Goal: Information Seeking & Learning: Learn about a topic

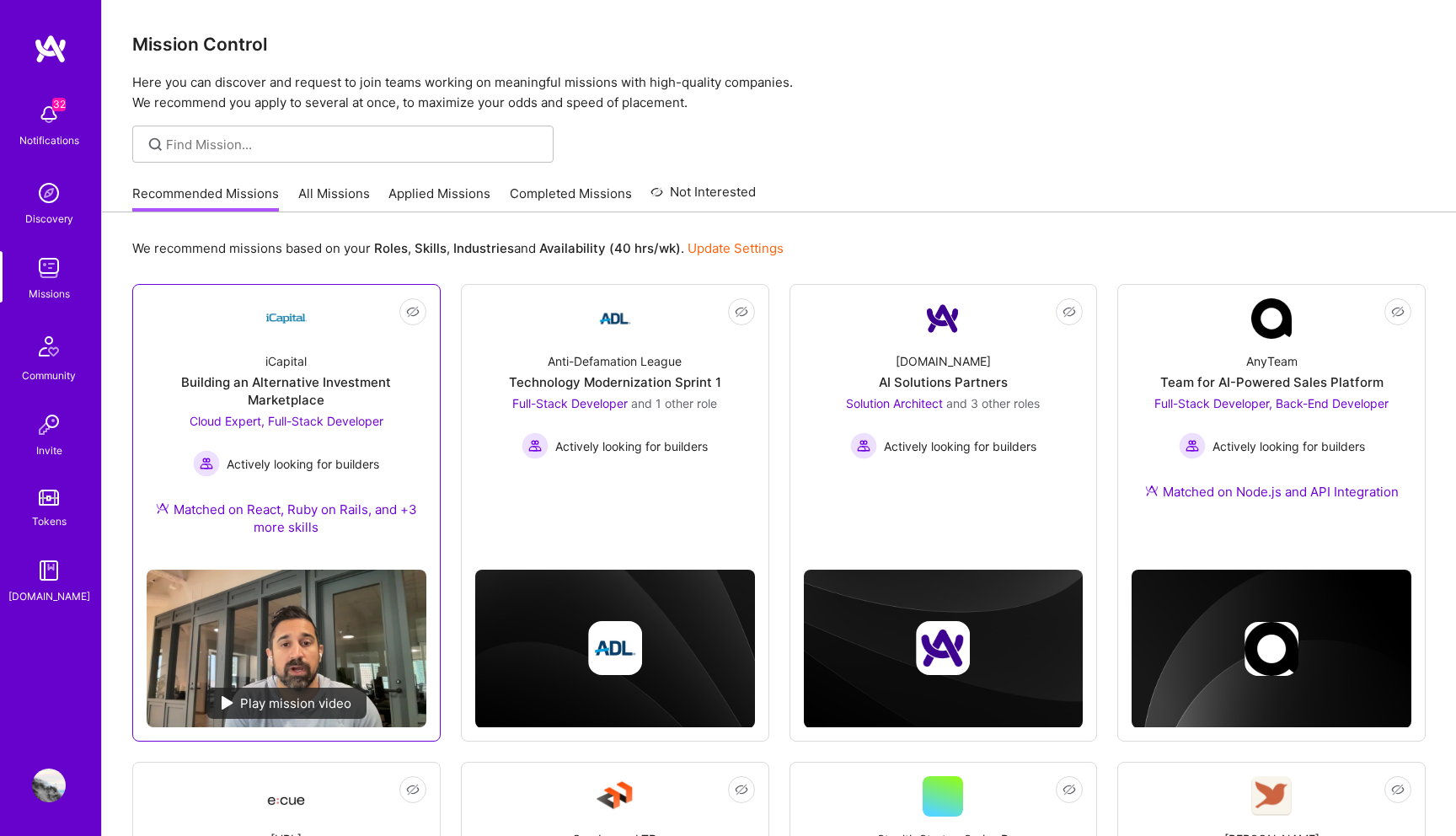
click at [332, 418] on span "Cloud Expert, Full-Stack Developer" at bounding box center [286, 421] width 194 height 14
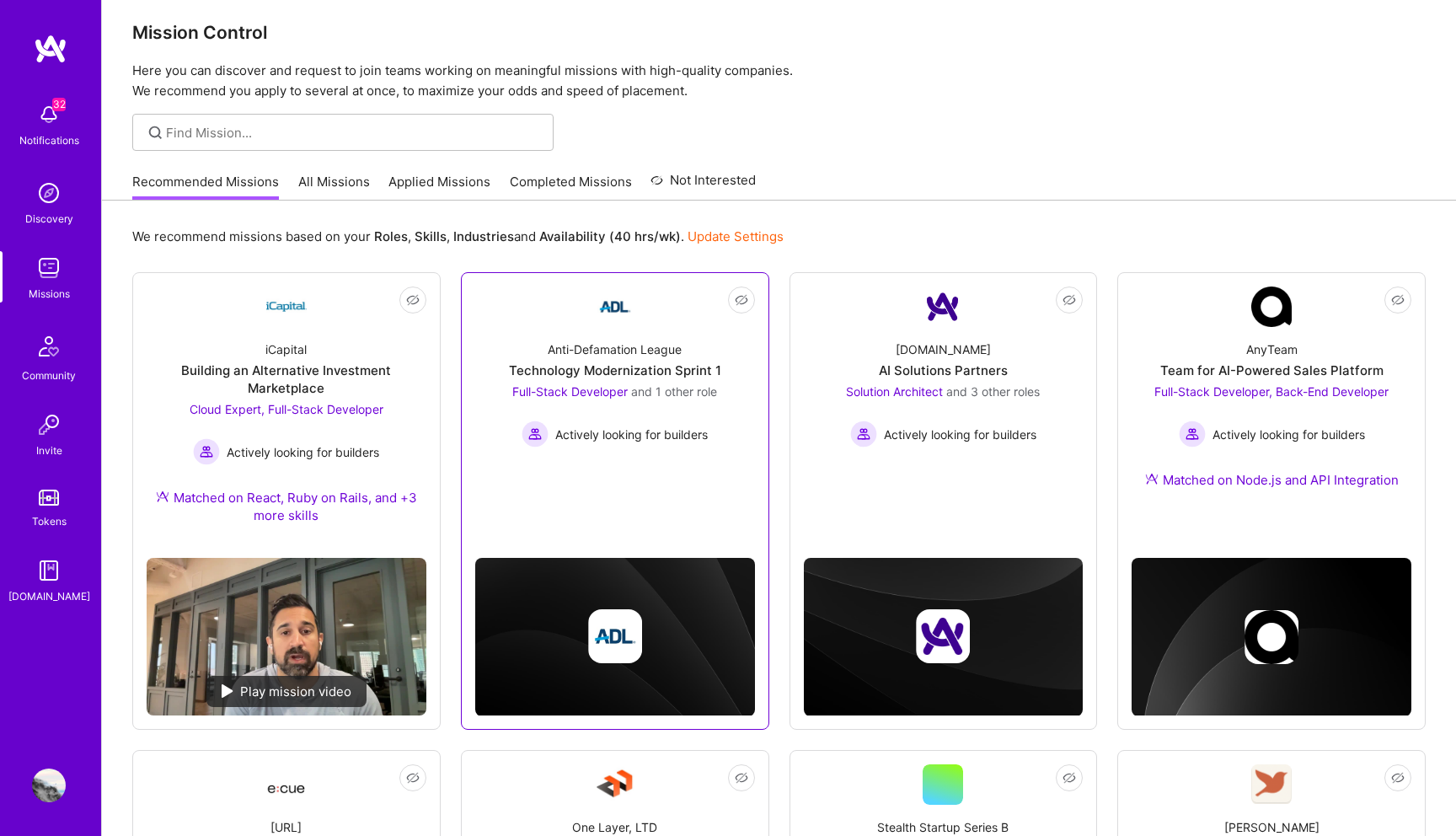
scroll to position [29, 0]
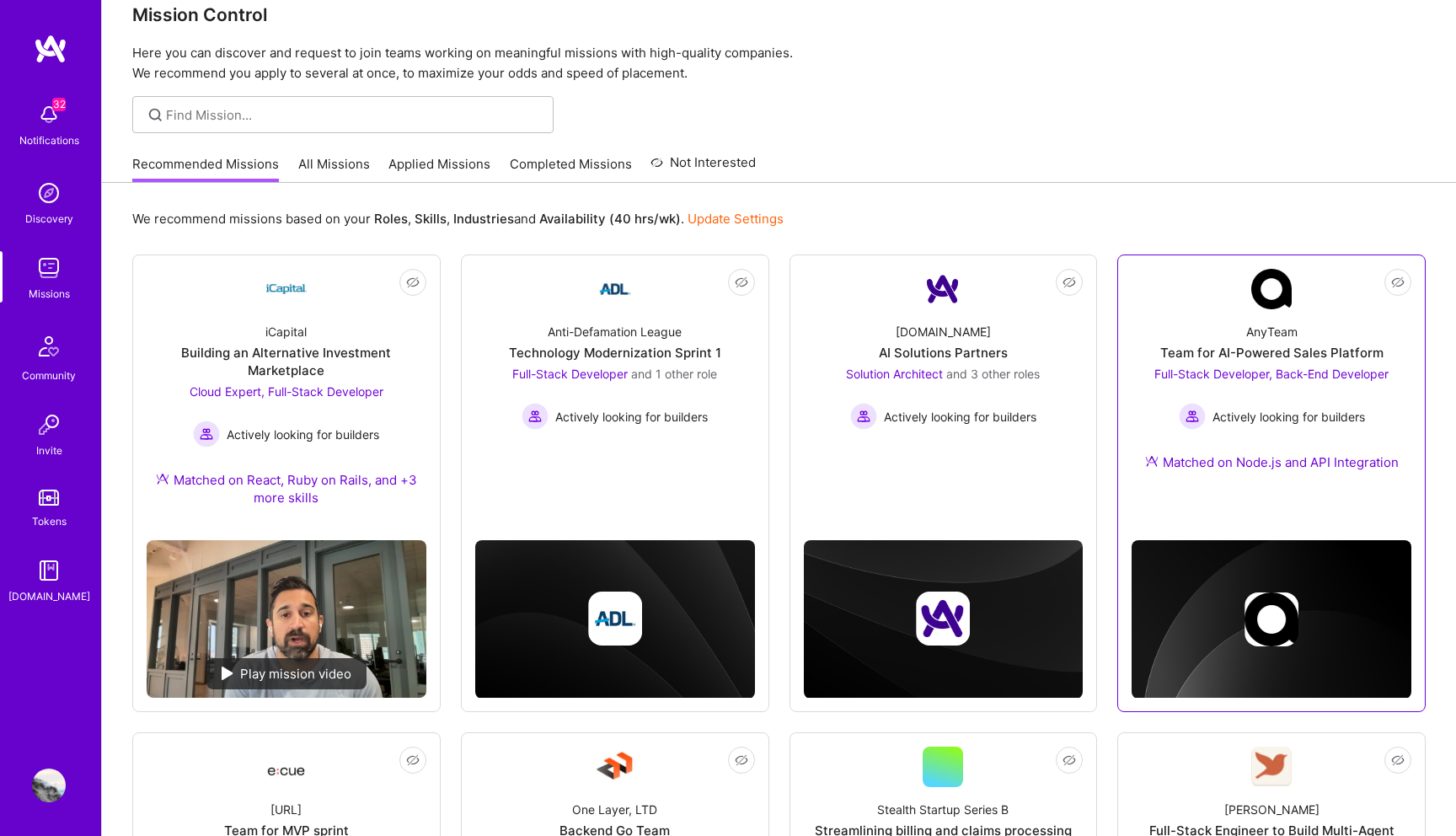
click at [1166, 373] on span "Full-Stack Developer, Back-End Developer" at bounding box center [1271, 374] width 234 height 14
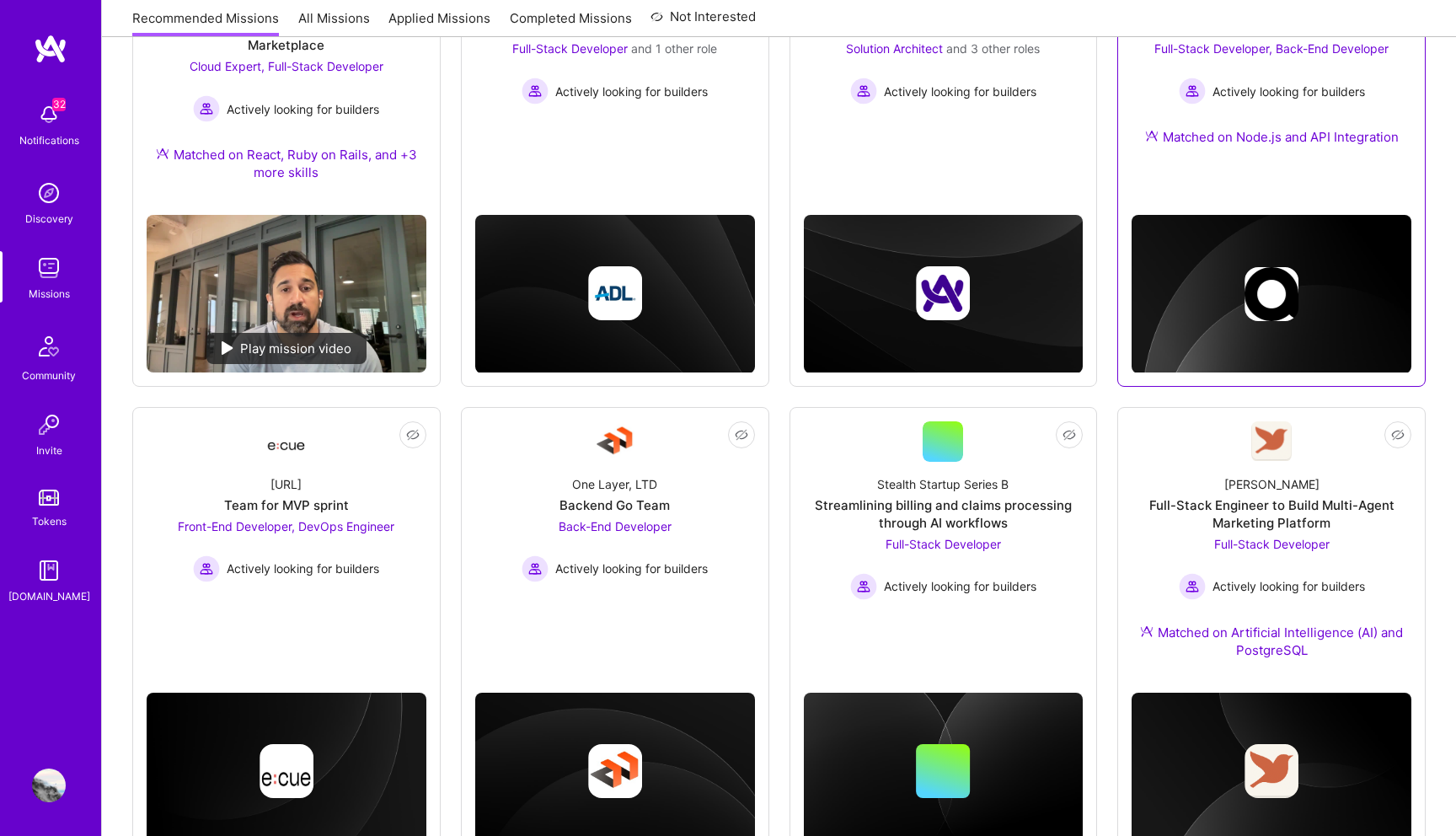
scroll to position [423, 0]
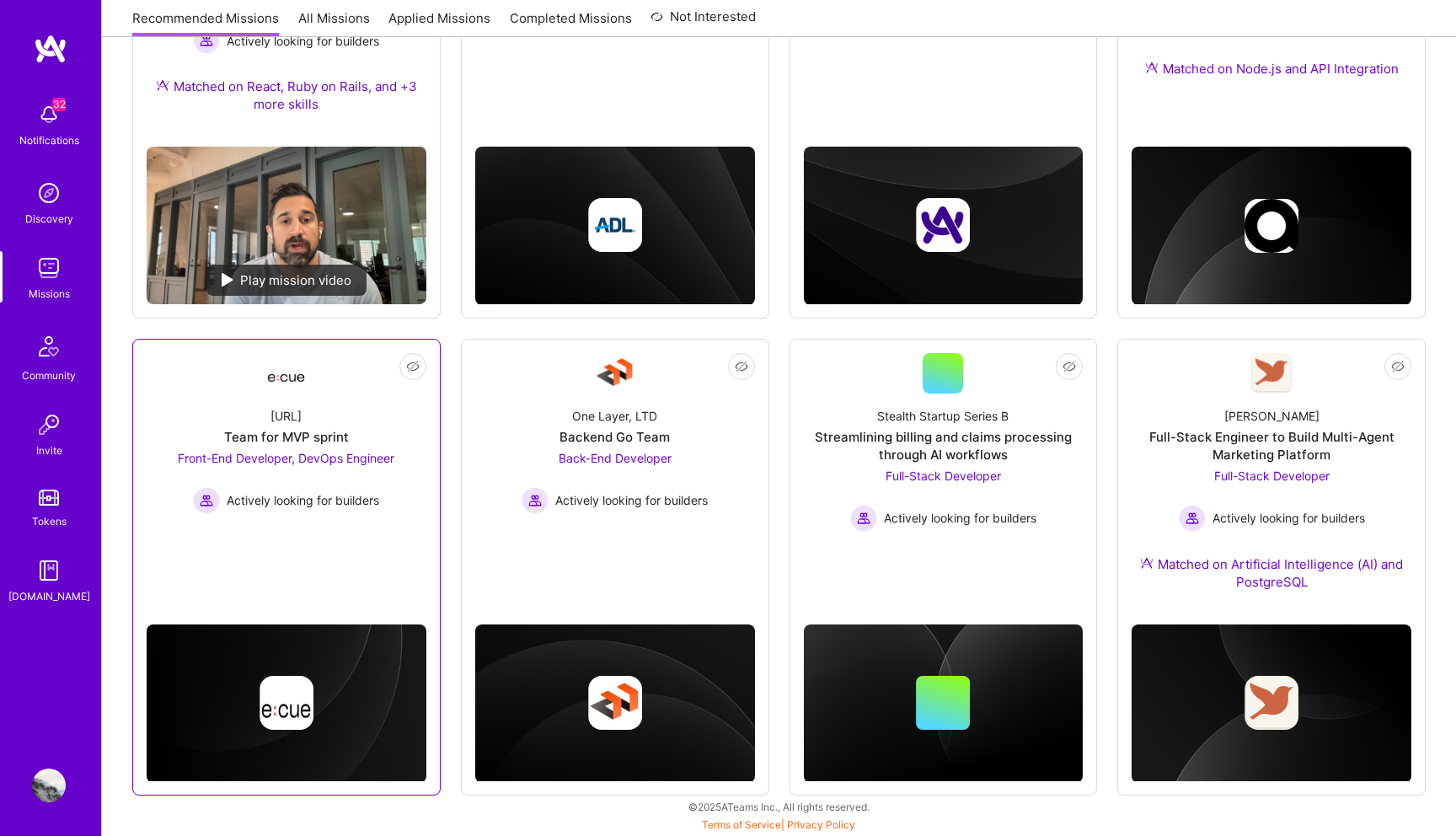
click at [280, 453] on span "Front-End Developer, DevOps Engineer" at bounding box center [286, 458] width 217 height 14
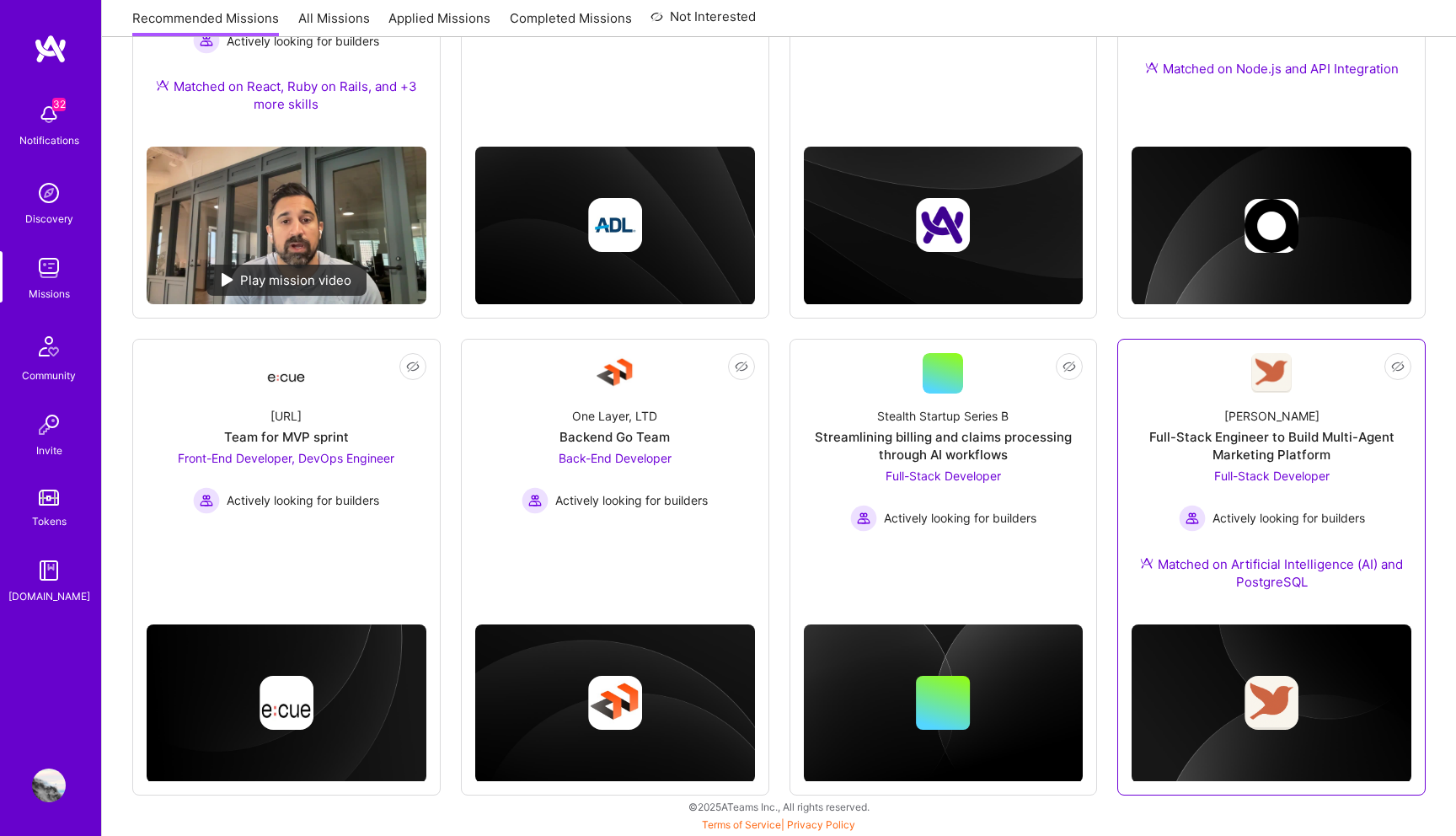
click at [1229, 474] on span "Full-Stack Developer" at bounding box center [1271, 475] width 115 height 14
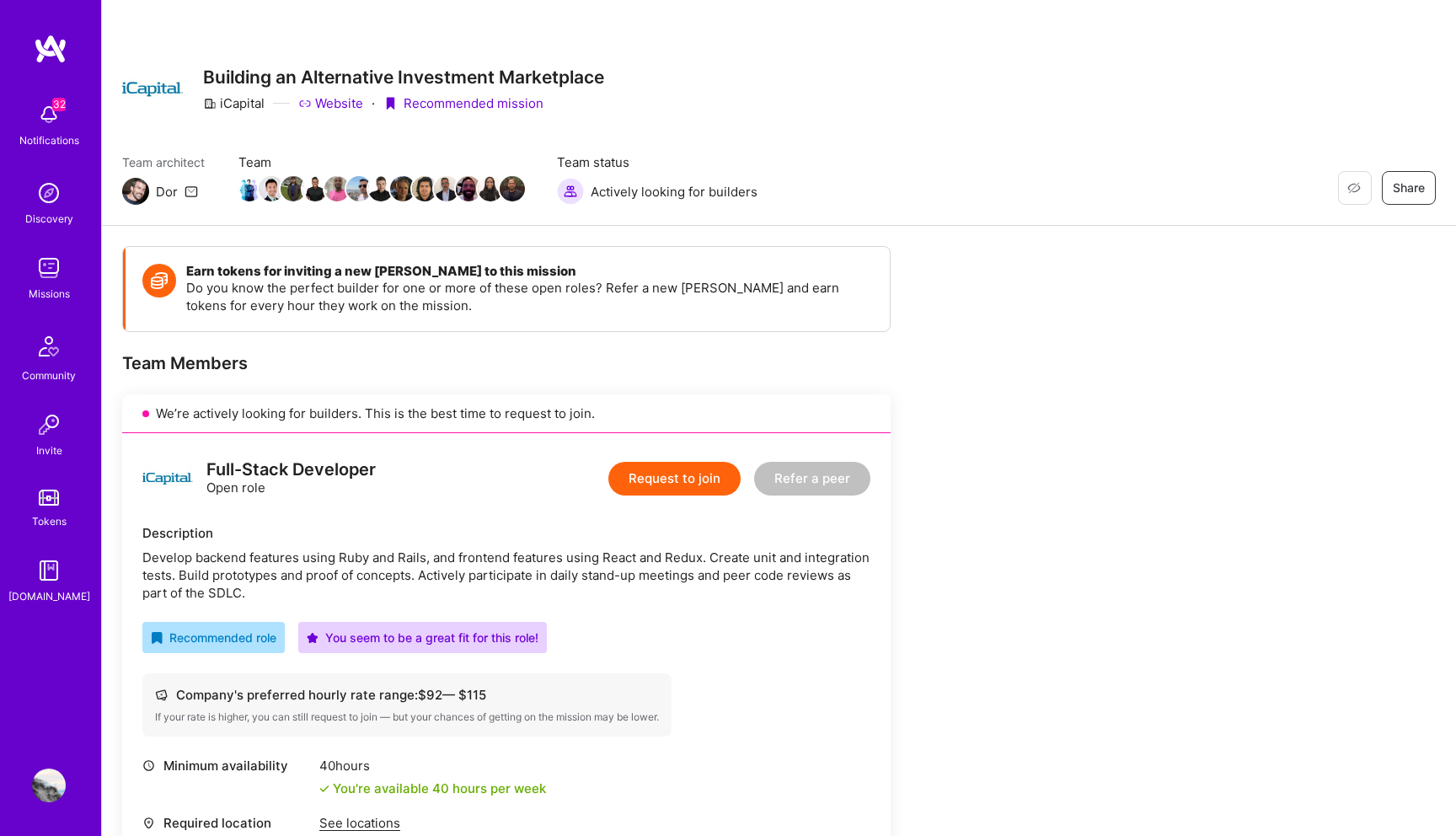
scroll to position [418, 0]
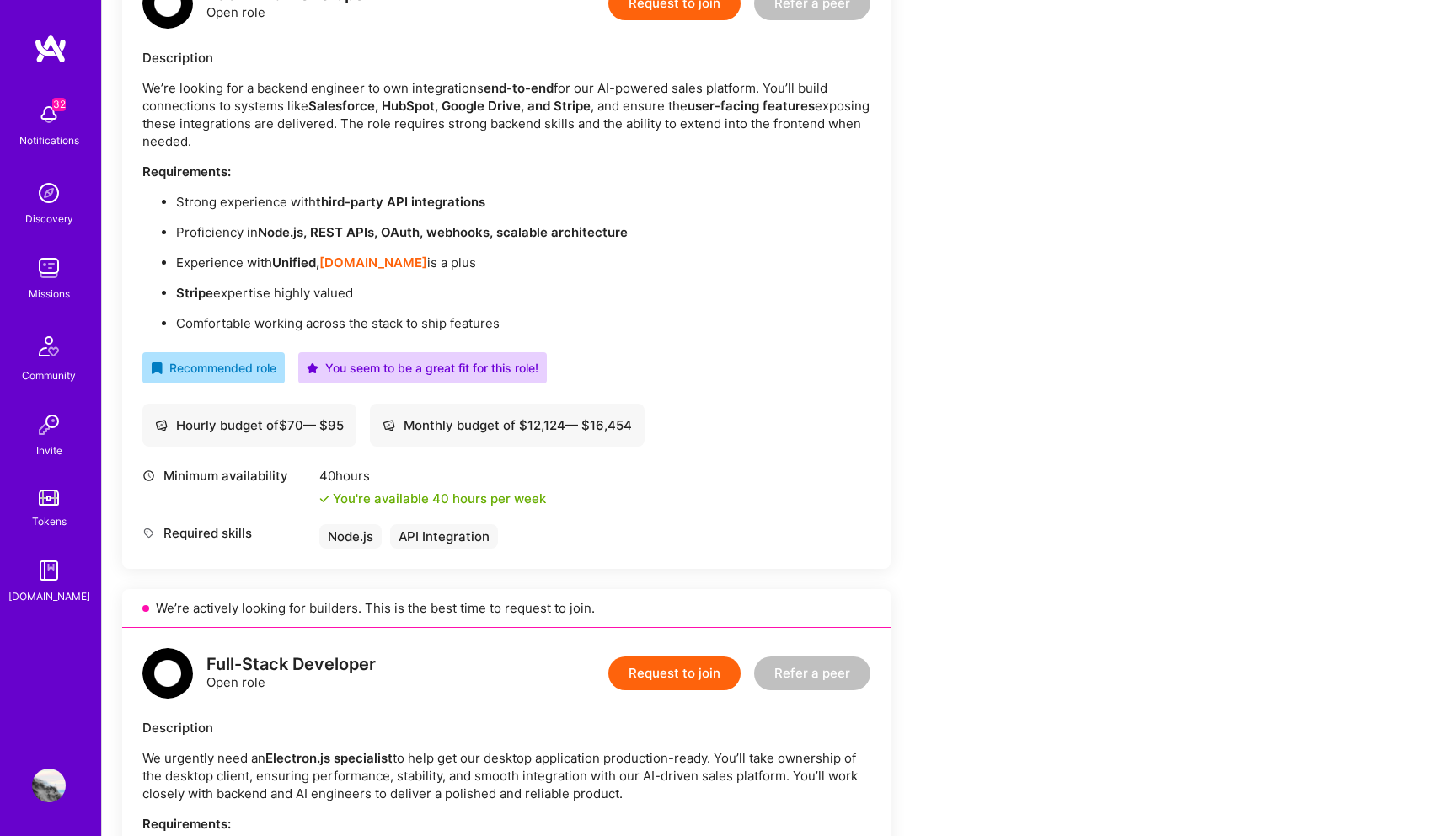
scroll to position [493, 0]
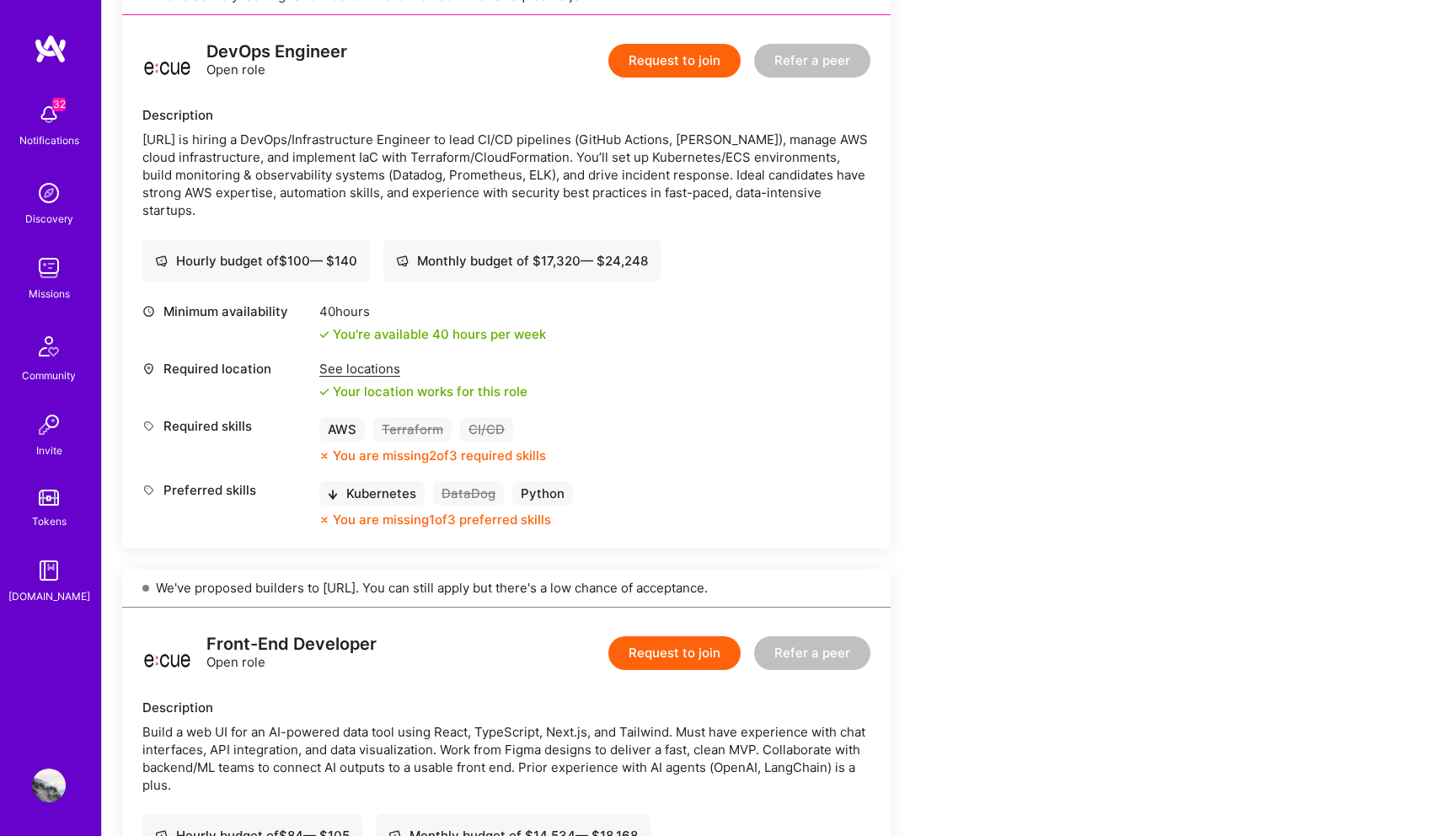
scroll to position [839, 0]
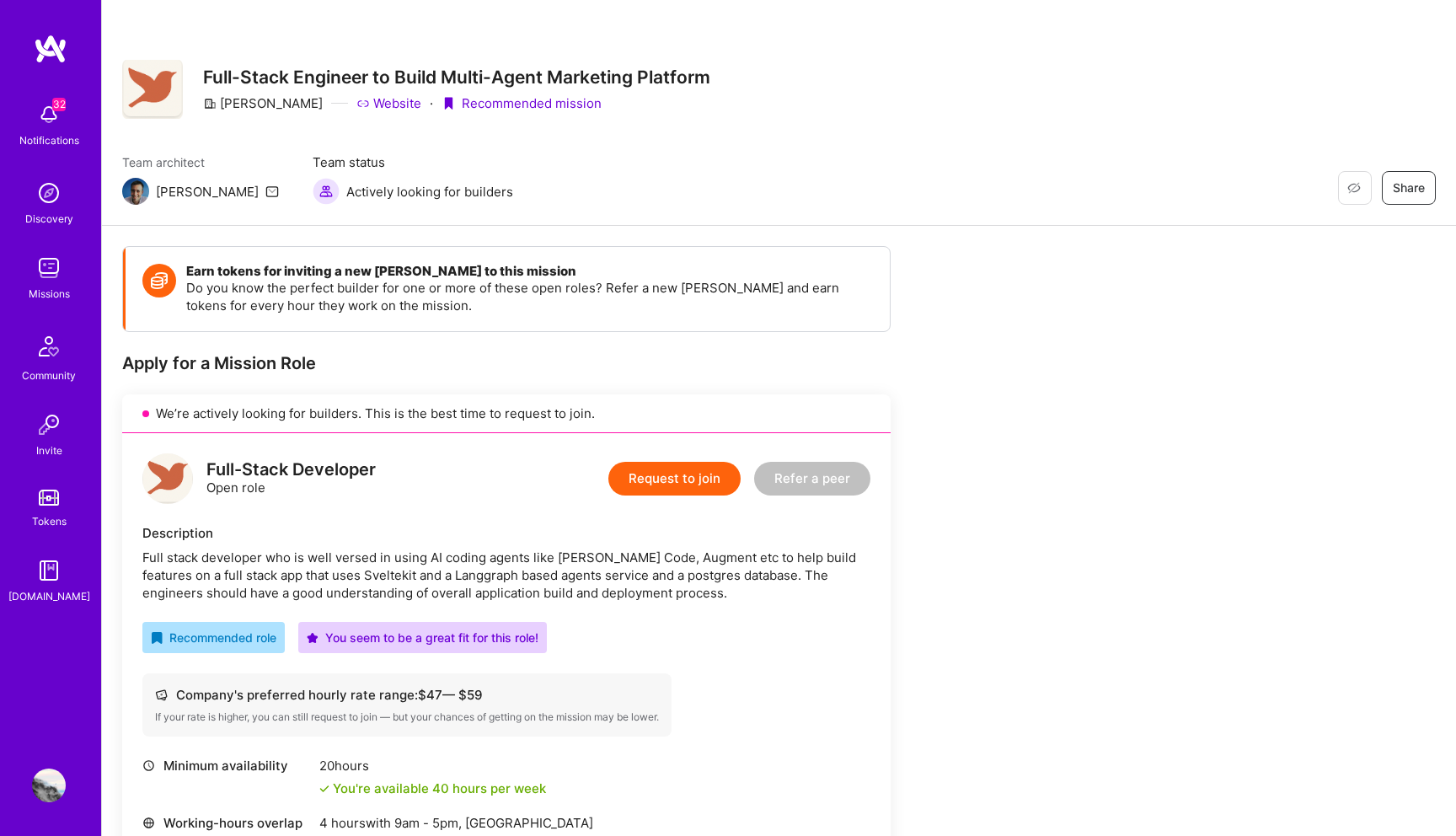
scroll to position [383, 0]
